Goal: Task Accomplishment & Management: Complete application form

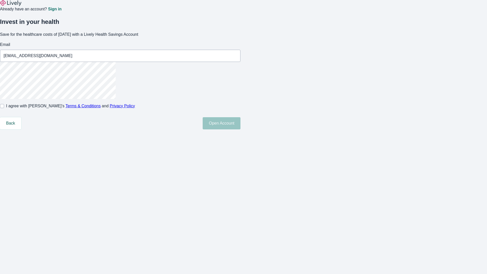
click at [4, 108] on input "I agree with Lively’s Terms & Conditions and Privacy Policy" at bounding box center [2, 106] width 4 height 4
checkbox input "true"
click at [240, 129] on button "Open Account" at bounding box center [222, 123] width 38 height 12
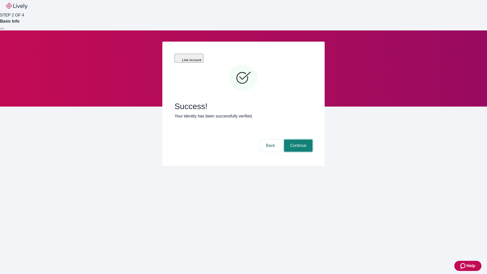
click at [297, 139] on button "Continue" at bounding box center [298, 145] width 28 height 12
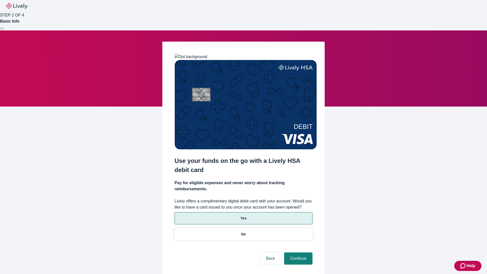
click at [243, 216] on p "Yes" at bounding box center [243, 218] width 6 height 5
click at [297, 252] on button "Continue" at bounding box center [298, 258] width 28 height 12
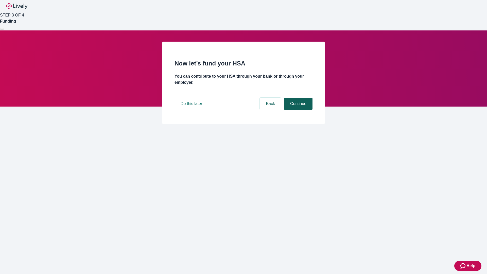
click at [297, 110] on button "Continue" at bounding box center [298, 104] width 28 height 12
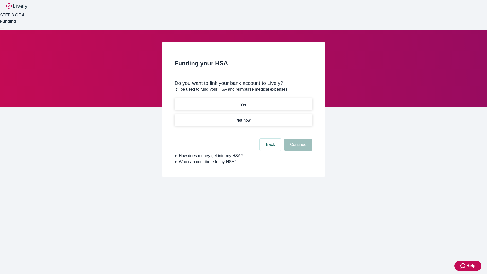
click at [243, 118] on p "Not now" at bounding box center [243, 120] width 14 height 5
click at [297, 148] on button "Continue" at bounding box center [298, 144] width 28 height 12
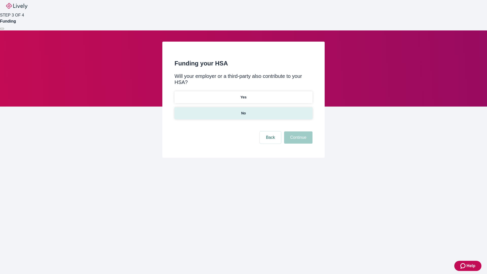
click at [243, 111] on p "No" at bounding box center [243, 113] width 5 height 5
click at [297, 131] on button "Continue" at bounding box center [298, 137] width 28 height 12
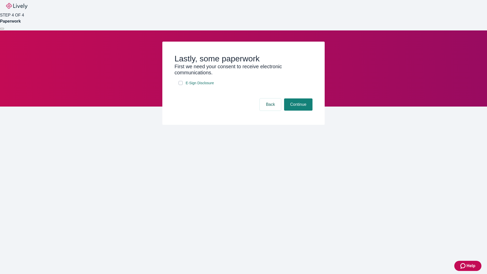
click at [181, 85] on input "E-Sign Disclosure" at bounding box center [180, 83] width 4 height 4
checkbox input "true"
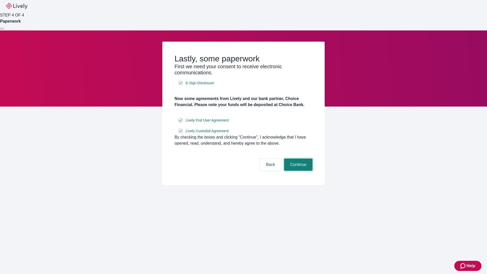
click at [297, 171] on button "Continue" at bounding box center [298, 164] width 28 height 12
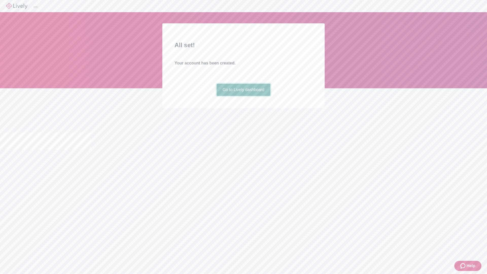
click at [243, 96] on link "Go to Lively dashboard" at bounding box center [244, 90] width 54 height 12
